Goal: Information Seeking & Learning: Learn about a topic

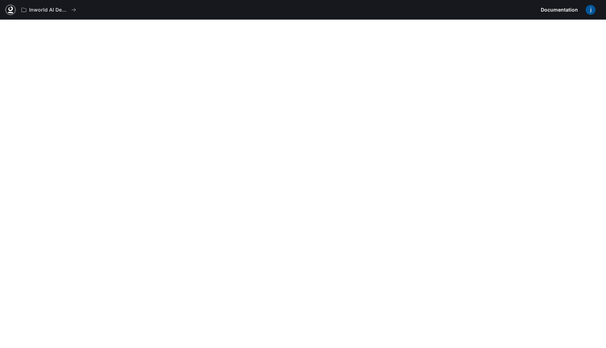
click at [8, 8] on icon at bounding box center [10, 9] width 7 height 7
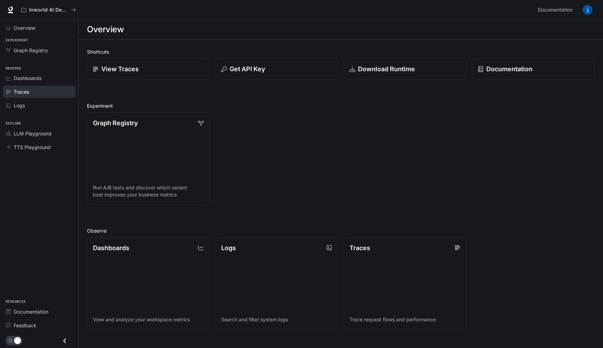
click at [29, 95] on link "Traces" at bounding box center [39, 92] width 73 height 12
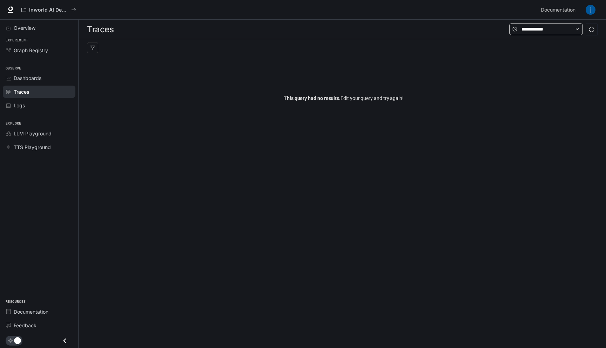
click at [541, 23] on span at bounding box center [546, 29] width 74 height 12
click at [550, 67] on div "This query had no results. Edit your query and try again!" at bounding box center [343, 98] width 513 height 84
click at [576, 27] on icon at bounding box center [577, 29] width 5 height 5
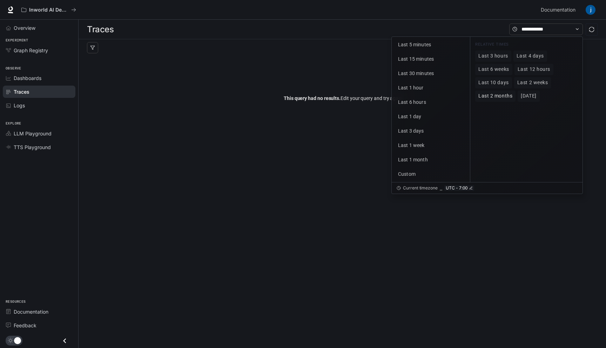
click at [504, 96] on span "Last 2 months" at bounding box center [495, 96] width 34 height 6
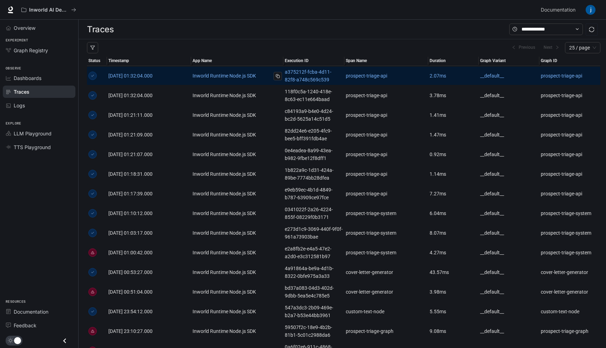
click at [203, 75] on link "Inworld Runtime Node.js SDK" at bounding box center [236, 76] width 89 height 8
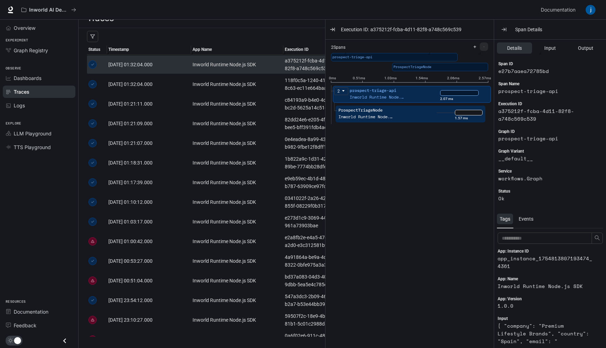
click at [381, 113] on div "ProspectTriageNode" at bounding box center [366, 110] width 56 height 7
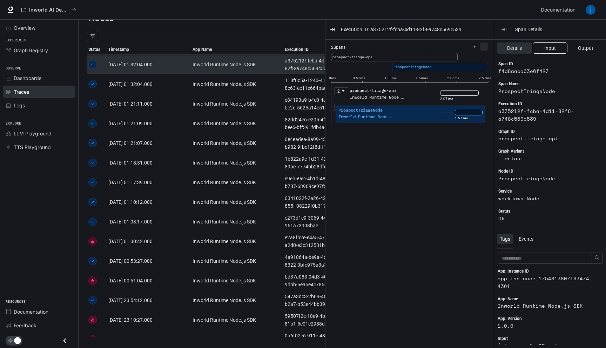
click at [548, 50] on span "Input" at bounding box center [550, 48] width 12 height 8
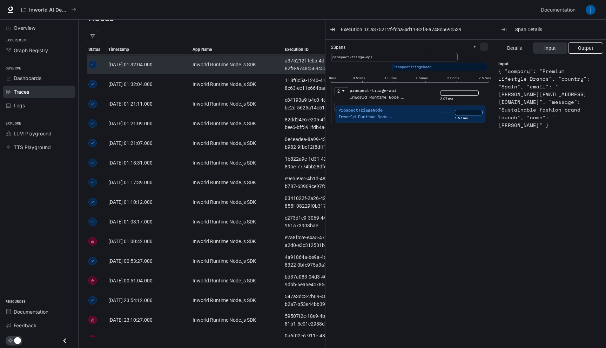
click at [582, 48] on span "Output" at bounding box center [585, 48] width 15 height 8
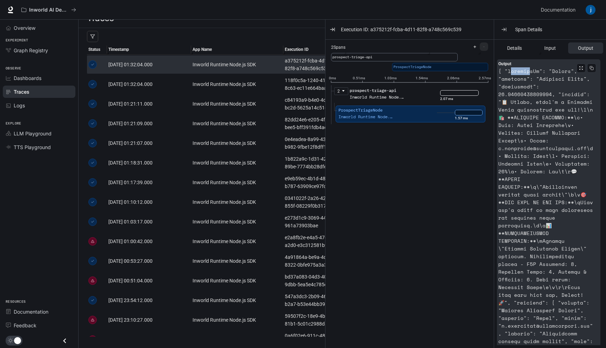
drag, startPoint x: 509, startPoint y: 72, endPoint x: 529, endPoint y: 72, distance: 19.6
click at [528, 72] on article at bounding box center [545, 240] width 95 height 347
drag, startPoint x: 503, startPoint y: 81, endPoint x: 513, endPoint y: 81, distance: 9.5
click at [512, 81] on article at bounding box center [545, 240] width 95 height 347
click at [517, 88] on article at bounding box center [545, 240] width 95 height 347
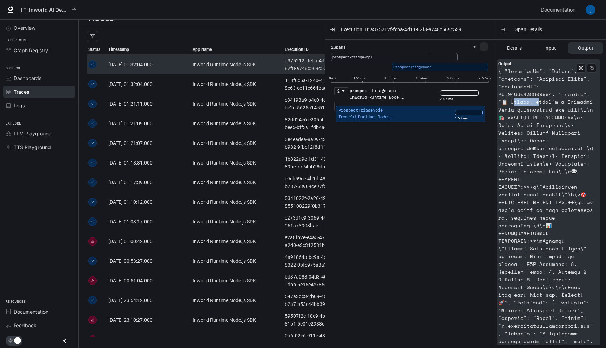
drag, startPoint x: 513, startPoint y: 103, endPoint x: 538, endPoint y: 103, distance: 25.2
click at [538, 103] on article at bounding box center [545, 240] width 95 height 347
click at [540, 102] on article at bounding box center [545, 240] width 95 height 347
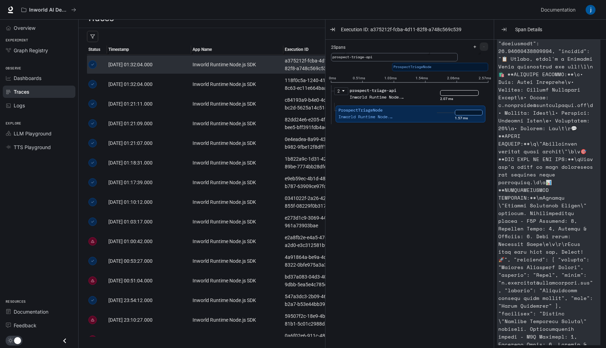
scroll to position [0, 0]
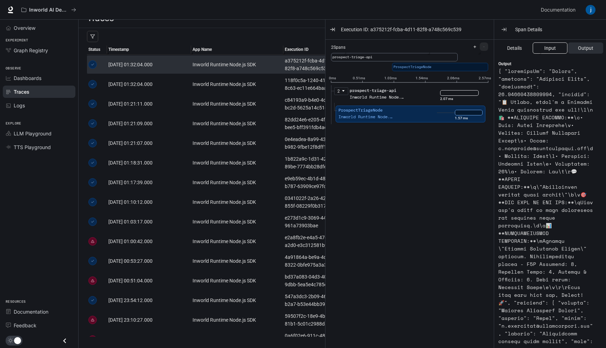
click at [546, 48] on span "Input" at bounding box center [550, 48] width 12 height 8
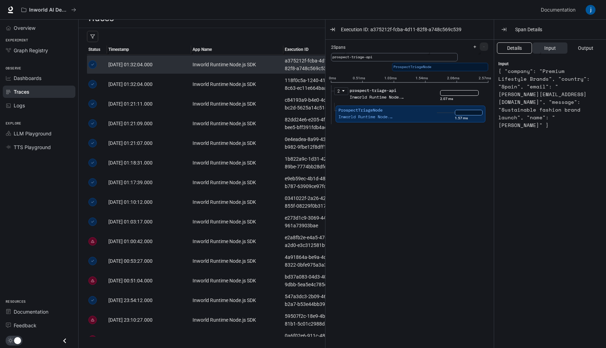
click at [525, 48] on button "Details" at bounding box center [514, 47] width 35 height 11
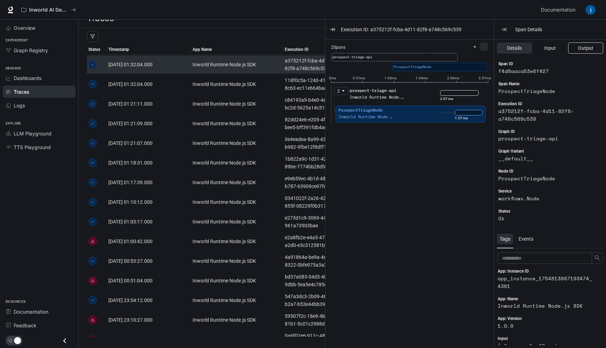
click at [575, 48] on button "Output" at bounding box center [585, 47] width 35 height 11
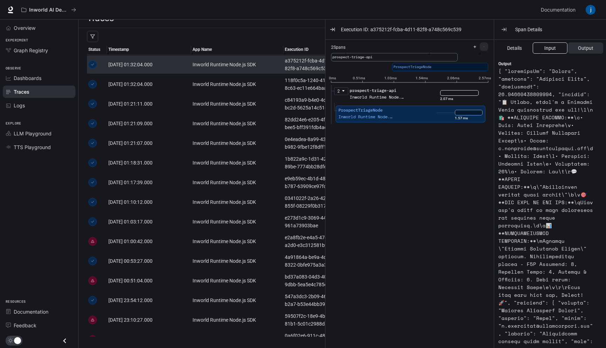
click at [559, 48] on button "Input" at bounding box center [549, 47] width 35 height 11
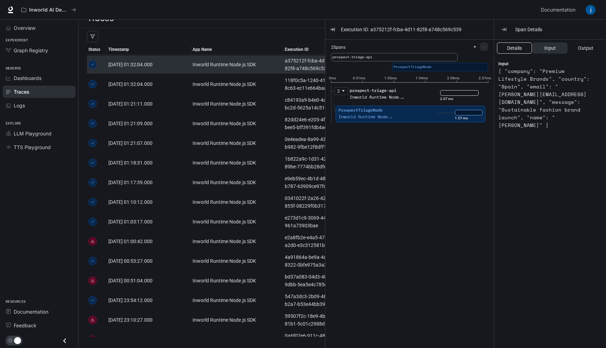
click at [523, 48] on button "Details" at bounding box center [514, 47] width 35 height 11
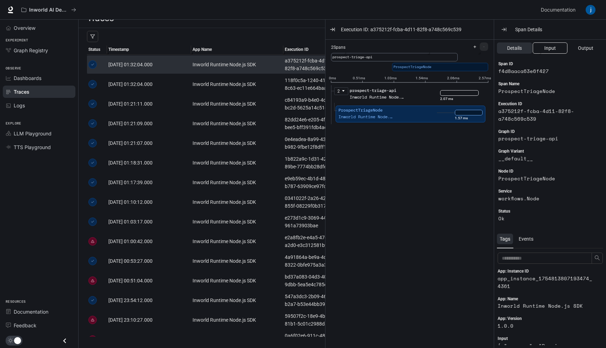
click at [549, 48] on span "Input" at bounding box center [550, 48] width 12 height 8
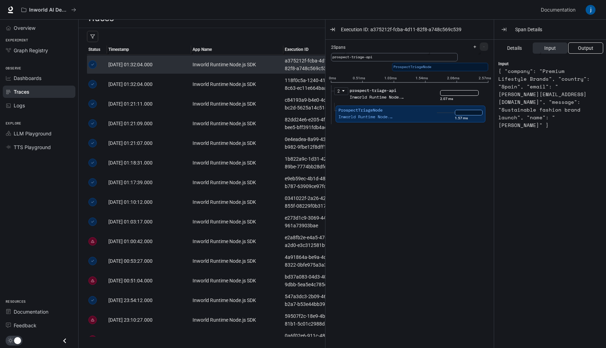
click at [575, 48] on button "Output" at bounding box center [585, 47] width 35 height 11
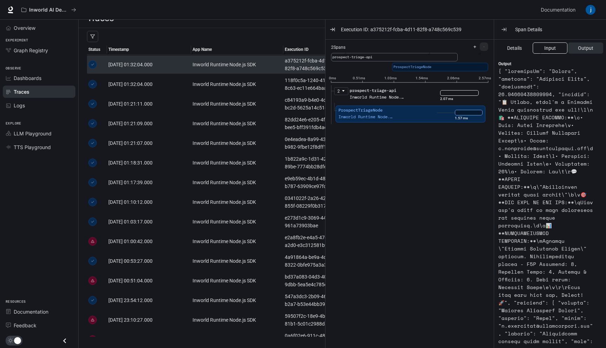
click at [554, 48] on button "Input" at bounding box center [549, 47] width 35 height 11
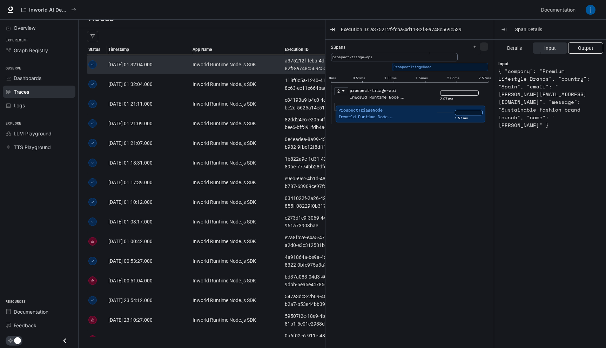
click at [578, 48] on span "Output" at bounding box center [585, 48] width 15 height 8
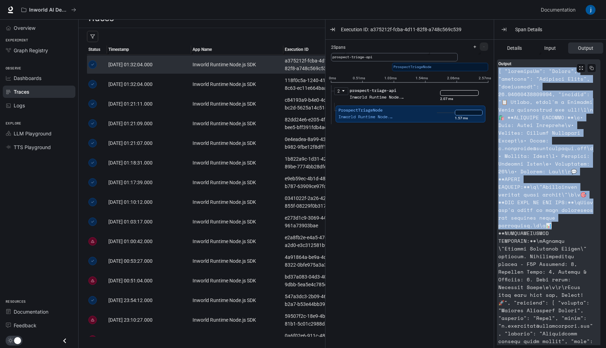
drag, startPoint x: 498, startPoint y: 72, endPoint x: 550, endPoint y: 224, distance: 161.3
click at [550, 224] on article at bounding box center [545, 240] width 95 height 347
click at [547, 130] on article at bounding box center [545, 240] width 95 height 347
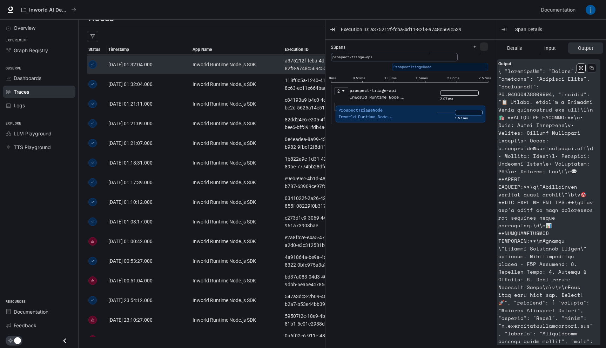
click at [579, 68] on icon "button" at bounding box center [581, 68] width 4 height 4
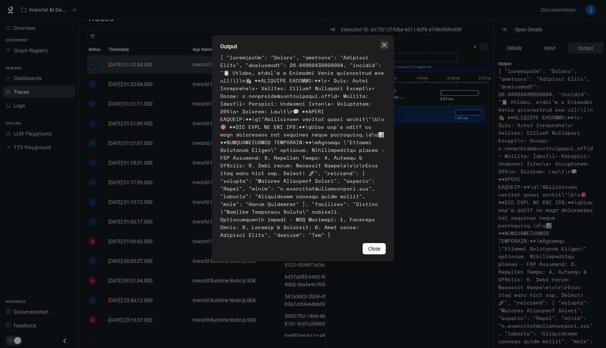
click at [385, 44] on icon "close" at bounding box center [384, 45] width 6 height 6
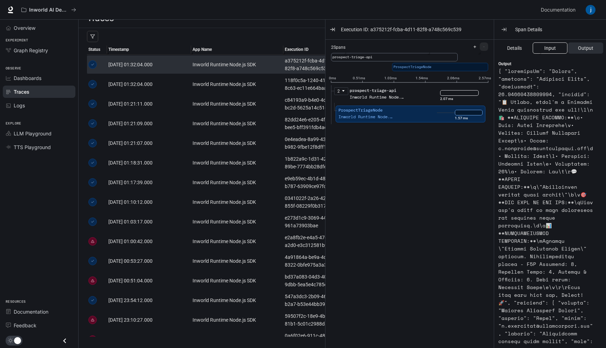
click at [545, 46] on span "Input" at bounding box center [550, 48] width 12 height 8
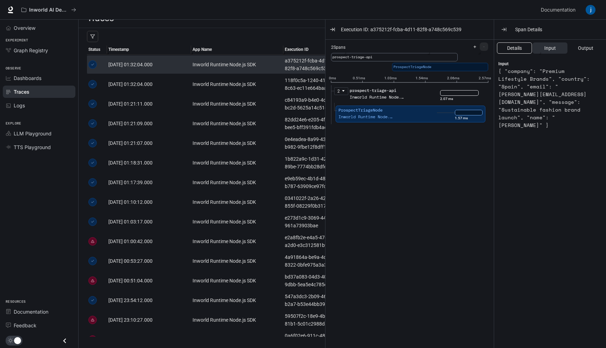
click at [522, 47] on button "Details" at bounding box center [514, 47] width 35 height 11
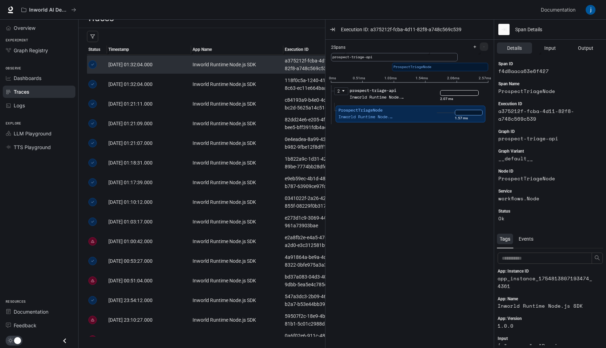
click at [504, 31] on icon "button" at bounding box center [504, 30] width 6 height 6
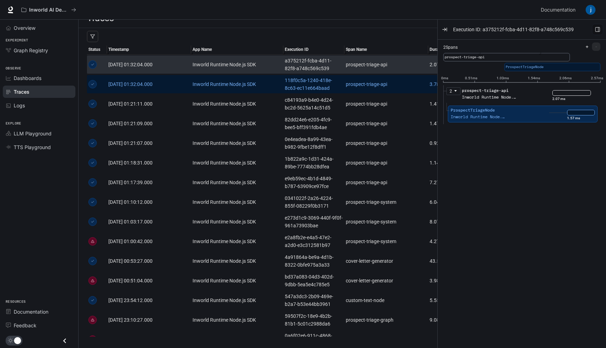
click at [185, 84] on link "[DATE] 01:32:04.000" at bounding box center [148, 84] width 81 height 8
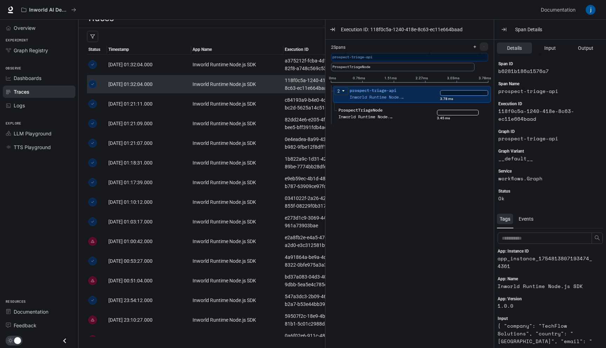
click at [344, 91] on icon "caret-down" at bounding box center [343, 91] width 4 height 4
click at [344, 91] on icon "caret-right" at bounding box center [343, 91] width 4 height 4
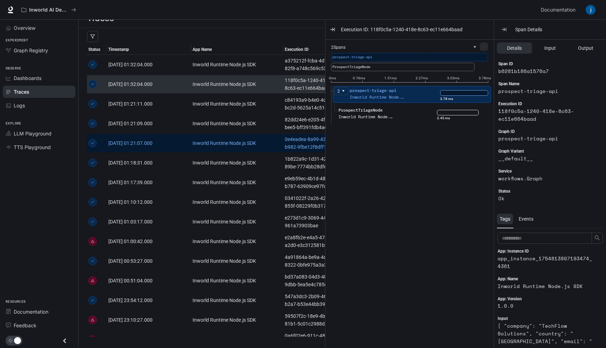
scroll to position [4, 0]
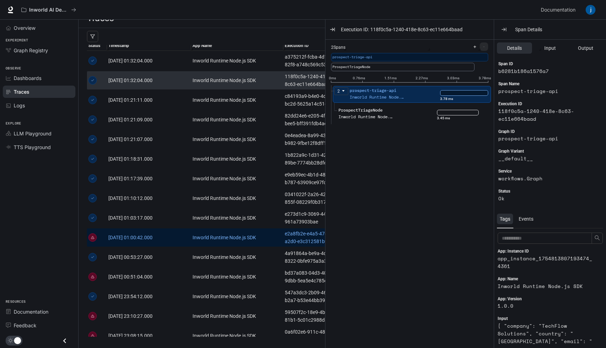
click at [178, 237] on link "[DATE] 01:00:42.000" at bounding box center [148, 237] width 81 height 8
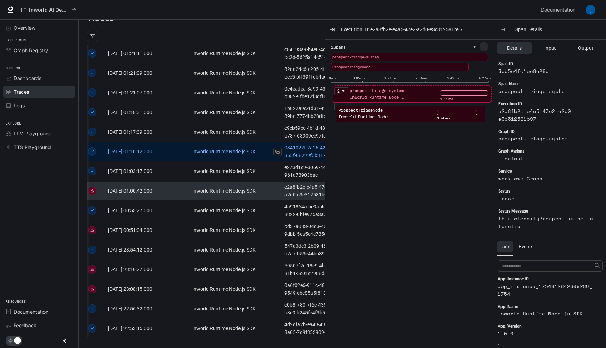
scroll to position [62, 0]
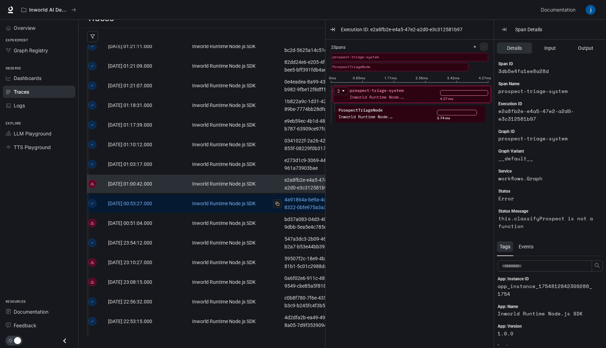
click at [215, 199] on link "Inworld Runtime Node.js SDK" at bounding box center [236, 203] width 89 height 8
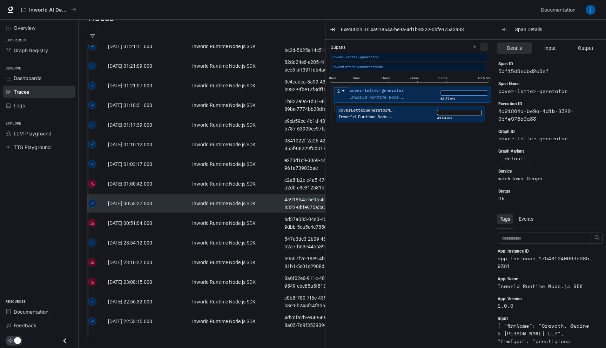
click at [381, 117] on div "Inworld Runtime Node.js SDK" at bounding box center [366, 117] width 56 height 7
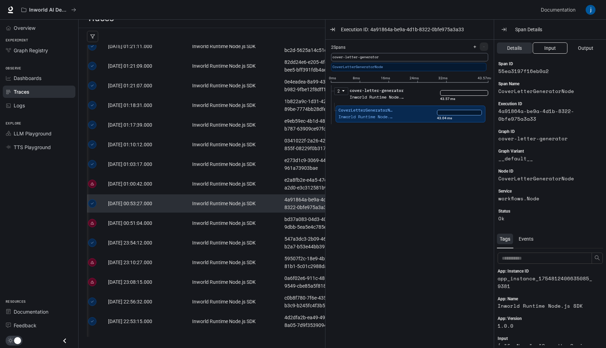
click at [550, 53] on button "Input" at bounding box center [549, 47] width 35 height 11
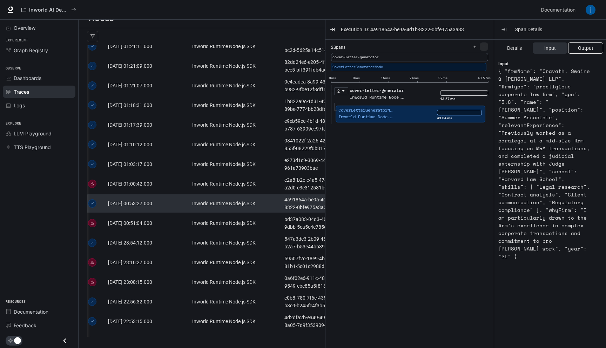
click at [582, 47] on span "Output" at bounding box center [585, 48] width 15 height 8
